Goal: Information Seeking & Learning: Learn about a topic

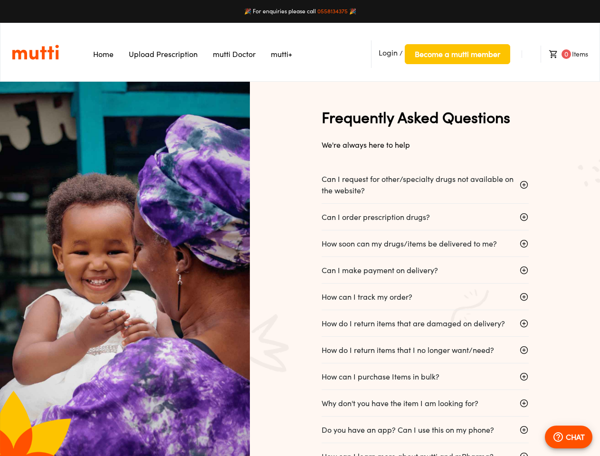
click at [300, 228] on div "Frequently Asked Questions We're always here to help Can I request for other/sp…" at bounding box center [425, 282] width 350 height 401
click at [388, 53] on span "Login" at bounding box center [387, 52] width 19 height 9
click at [457, 54] on span "Become a mutti member" at bounding box center [456, 53] width 85 height 13
click at [564, 54] on span "0" at bounding box center [565, 53] width 9 height 9
click at [421, 185] on p "Can I request for other/specialty drugs not available on the website?" at bounding box center [417, 184] width 192 height 23
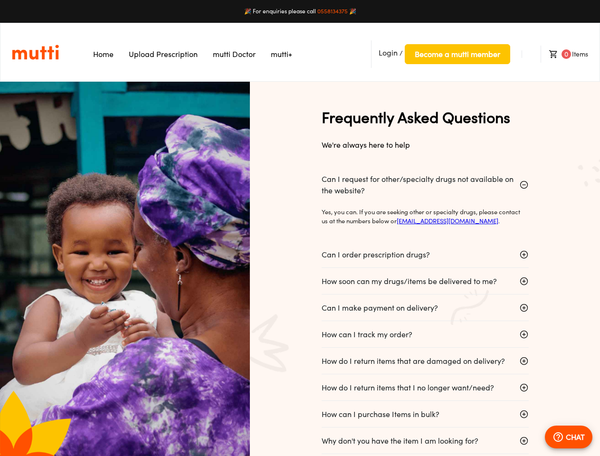
click at [421, 217] on p "Yes, you can. If you are seeking other or specialty drugs, please contact us at…" at bounding box center [420, 216] width 199 height 19
click at [421, 249] on p "Can I order prescription drugs?" at bounding box center [375, 254] width 108 height 11
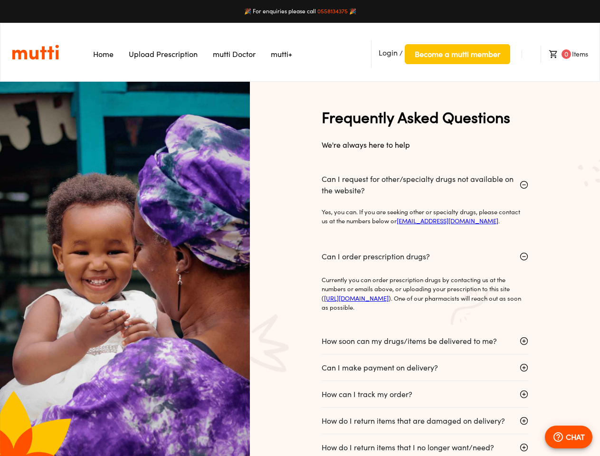
click at [421, 272] on div "Currently you can order prescription drugs by contacting us at the numbers or e…" at bounding box center [424, 296] width 207 height 48
click at [421, 297] on p "Currently you can order prescription drugs by contacting us at the numbers or e…" at bounding box center [420, 293] width 199 height 37
click at [421, 323] on section "Can I request for other/specialty drugs not available on the website? Yes, you …" at bounding box center [424, 433] width 207 height 535
